Goal: Task Accomplishment & Management: Manage account settings

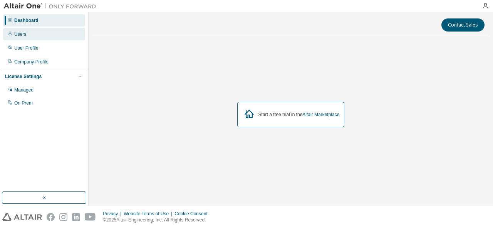
click at [24, 34] on div "Users" at bounding box center [20, 34] width 12 height 6
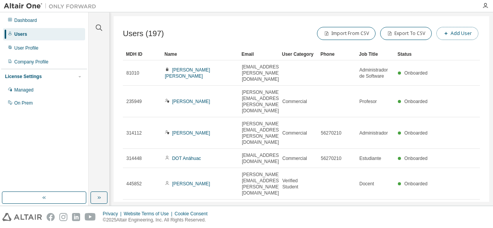
click at [463, 35] on button "Add User" at bounding box center [457, 33] width 42 height 13
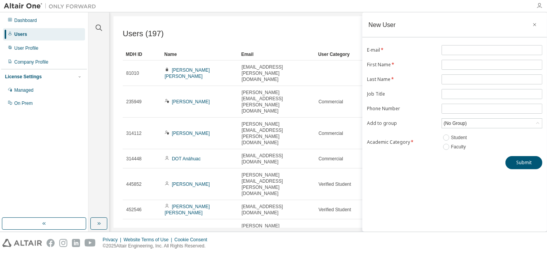
click at [492, 4] on icon "button" at bounding box center [540, 6] width 6 height 6
